Goal: Information Seeking & Learning: Learn about a topic

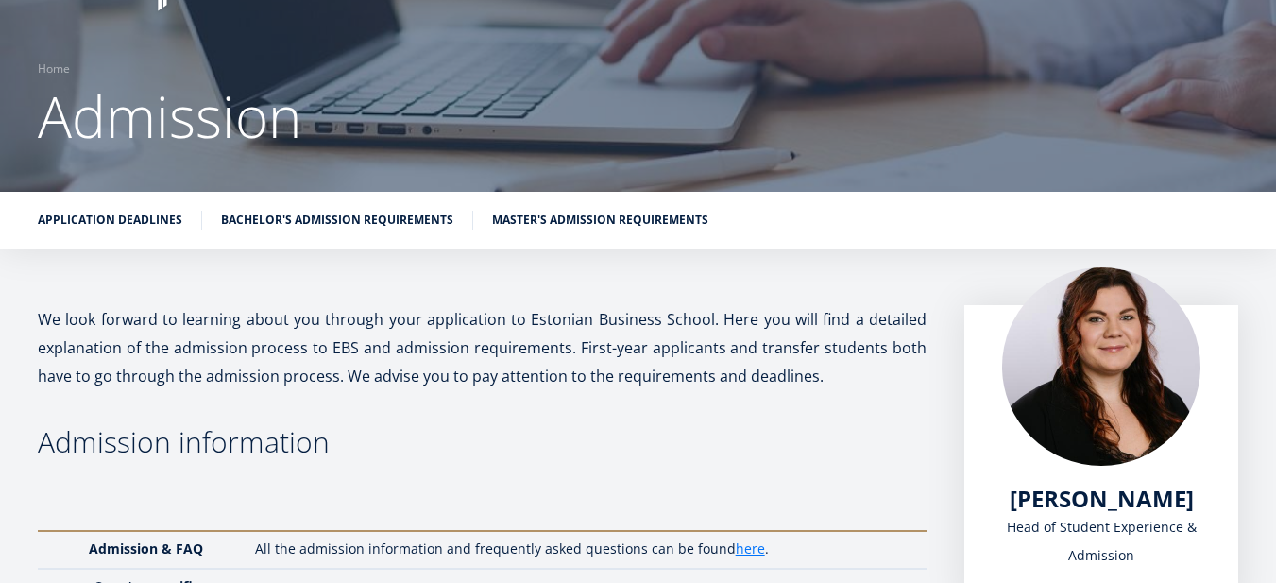
scroll to position [113, 0]
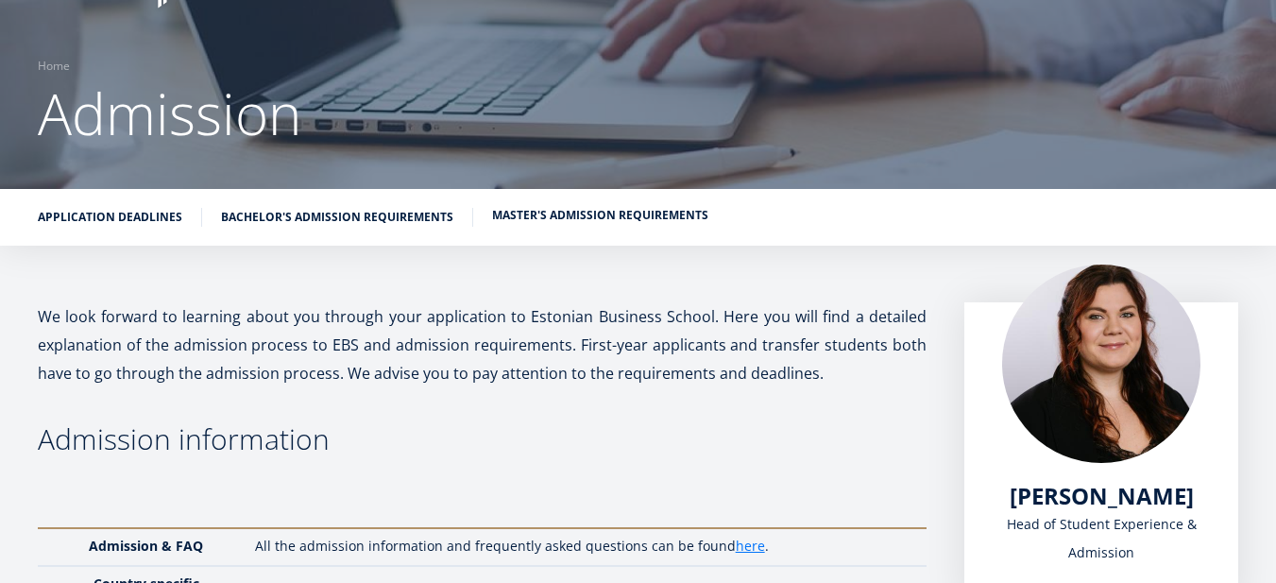
click at [619, 213] on link "Master's admission requirements" at bounding box center [600, 215] width 216 height 19
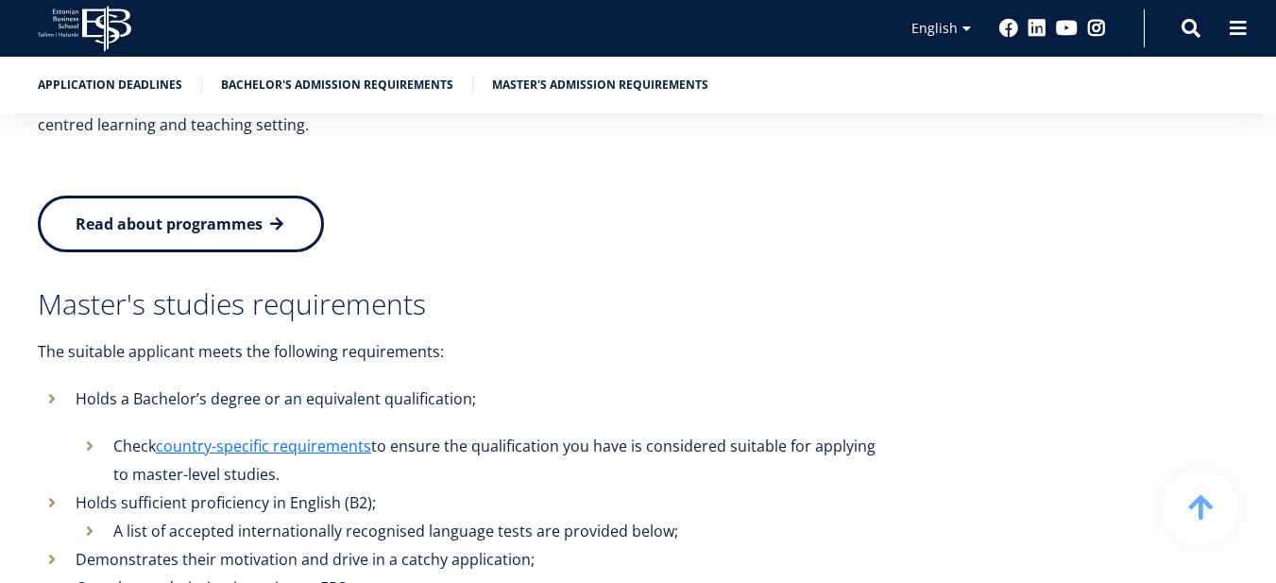
scroll to position [3990, 0]
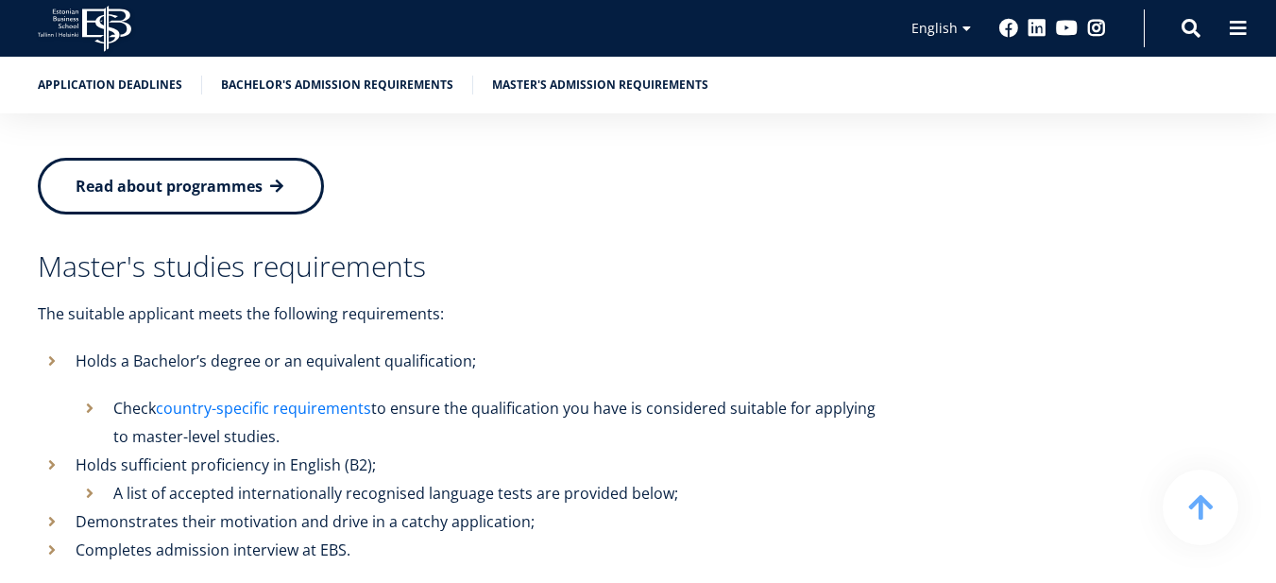
click at [303, 394] on link "country-specific requirements" at bounding box center [263, 408] width 215 height 28
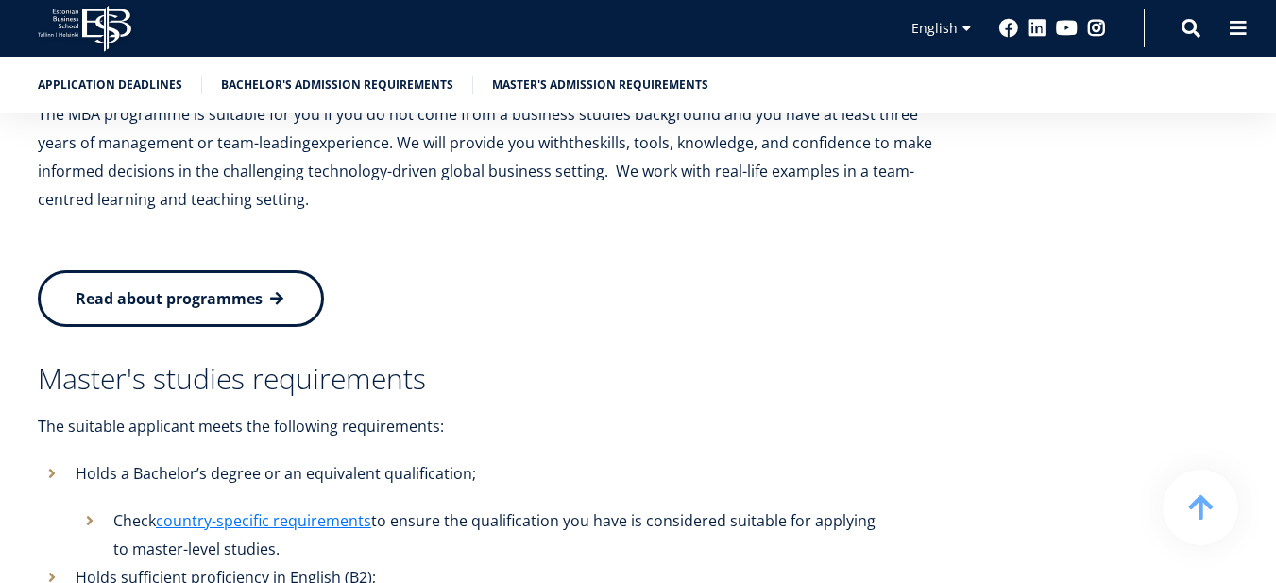
scroll to position [3877, 0]
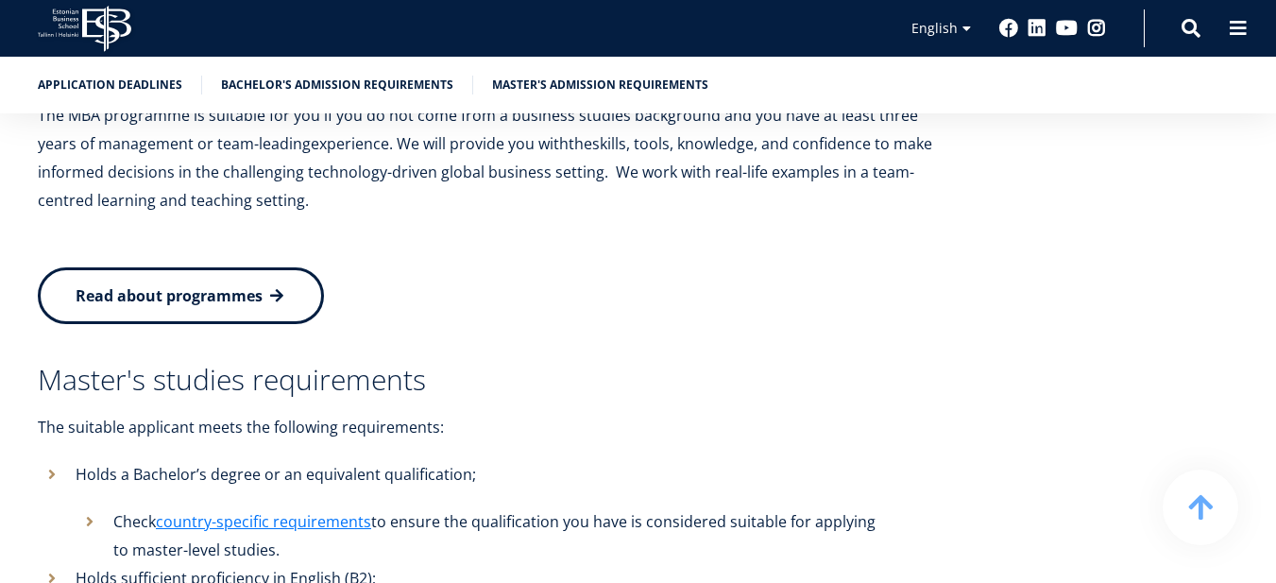
click at [234, 271] on p "Read about programmes" at bounding box center [487, 299] width 898 height 57
click at [231, 285] on span "Read about programmes" at bounding box center [169, 295] width 187 height 21
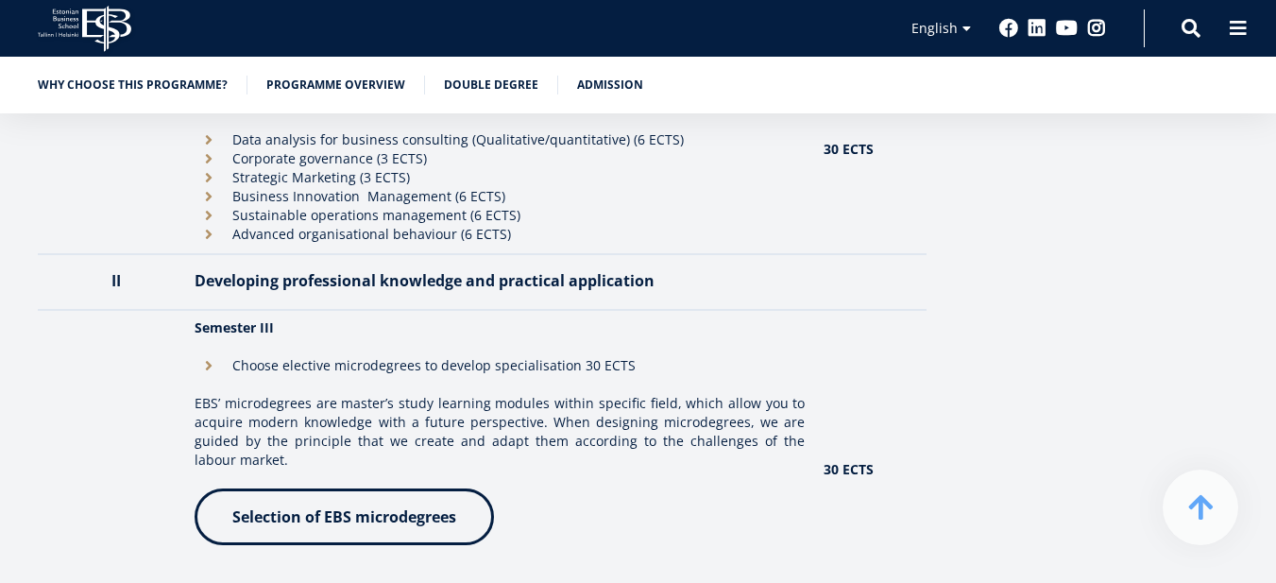
scroll to position [2116, 0]
